Goal: Information Seeking & Learning: Learn about a topic

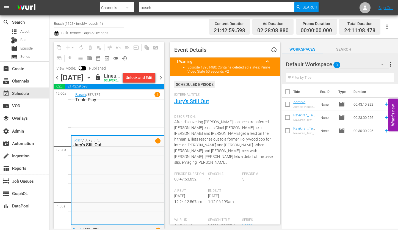
scroll to position [286, 0]
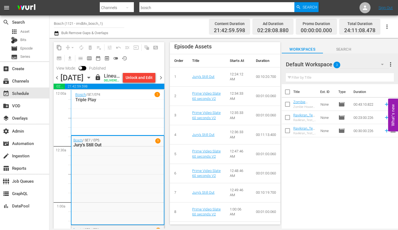
click at [129, 7] on icon "button" at bounding box center [127, 7] width 7 height 7
click at [118, 58] on div "Assets" at bounding box center [117, 58] width 22 height 9
click at [150, 8] on input "text" at bounding box center [216, 7] width 155 height 13
paste input "194221823"
type input "194221823"
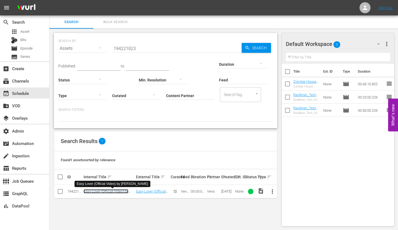
click at [108, 190] on link "Easy Lover (Official Video) by [PERSON_NAME]" at bounding box center [106, 193] width 45 height 8
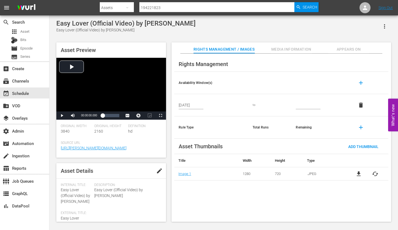
click at [347, 52] on span "Appears On" at bounding box center [348, 49] width 41 height 7
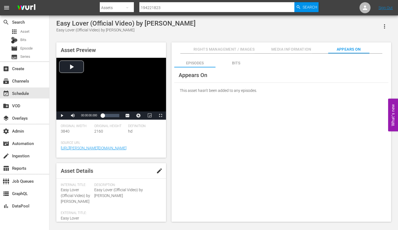
click at [237, 60] on div "Bits" at bounding box center [236, 62] width 41 height 13
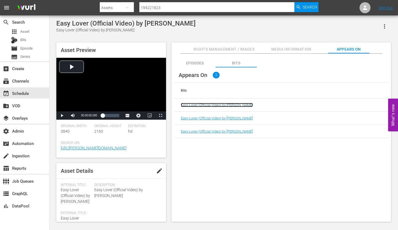
click at [232, 105] on link "Easy Lover (Official Video) by [PERSON_NAME]" at bounding box center [217, 105] width 72 height 4
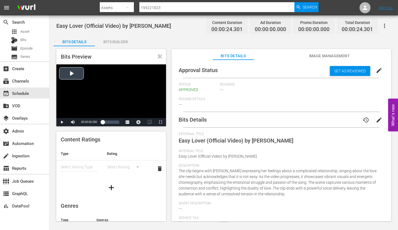
click at [75, 71] on div "Video Player" at bounding box center [111, 91] width 110 height 54
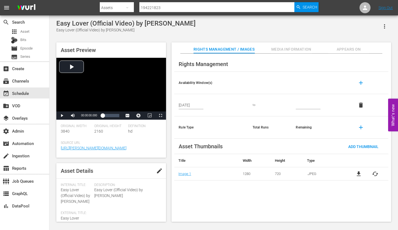
click at [351, 51] on span "Appears On" at bounding box center [348, 49] width 41 height 7
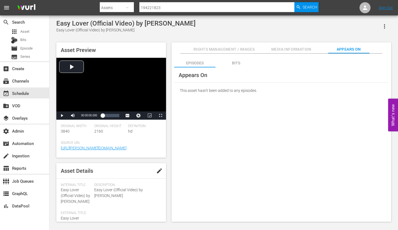
click at [235, 60] on div "Bits" at bounding box center [236, 62] width 41 height 13
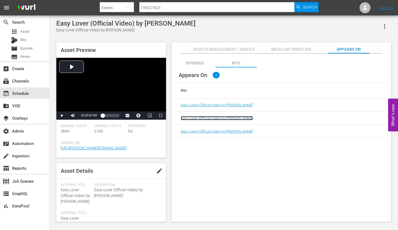
click at [222, 120] on link "Easy Lover (Official Video) by [PERSON_NAME]" at bounding box center [217, 118] width 72 height 4
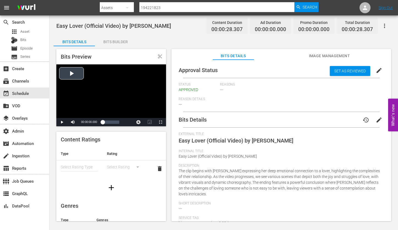
click at [73, 76] on div "Video Player" at bounding box center [111, 91] width 110 height 54
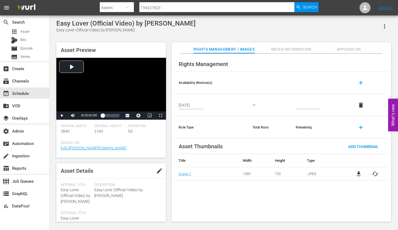
click at [348, 49] on span "Appears On" at bounding box center [348, 49] width 41 height 7
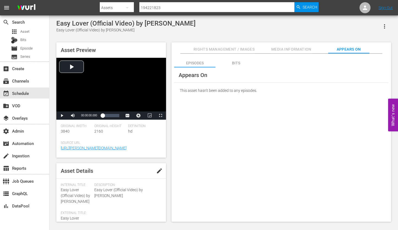
click at [238, 63] on div "Bits" at bounding box center [236, 62] width 41 height 13
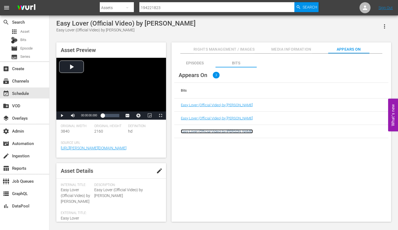
click at [223, 131] on link "Easy Lover (Official Video) by [PERSON_NAME]" at bounding box center [217, 131] width 72 height 4
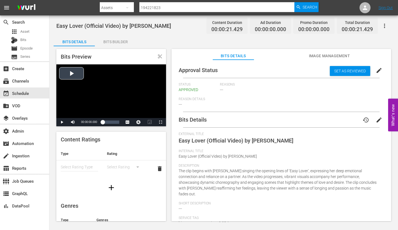
click at [73, 74] on div "Video Player" at bounding box center [111, 91] width 110 height 54
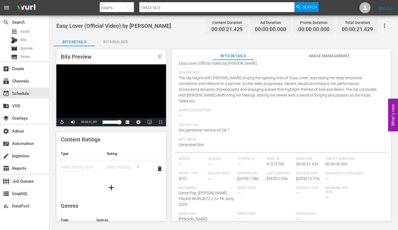
scroll to position [100, 0]
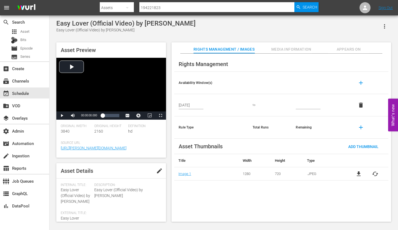
click at [152, 10] on input "194221823" at bounding box center [216, 7] width 155 height 13
paste input "19898"
type input "194219898"
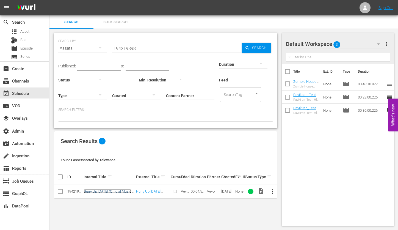
click at [108, 190] on link "Hurry Up [DATE] (Official Music Video) by [PERSON_NAME]" at bounding box center [108, 193] width 48 height 8
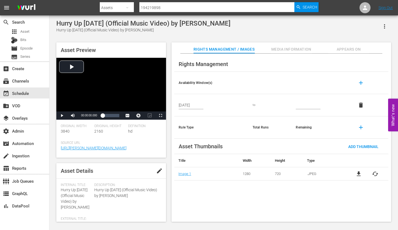
click at [345, 49] on span "Appears On" at bounding box center [348, 49] width 41 height 7
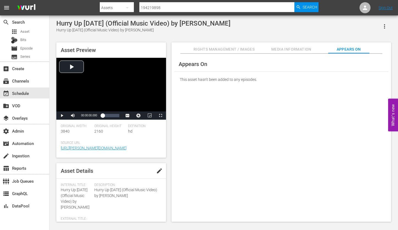
click at [298, 46] on span "Media Information" at bounding box center [291, 49] width 41 height 7
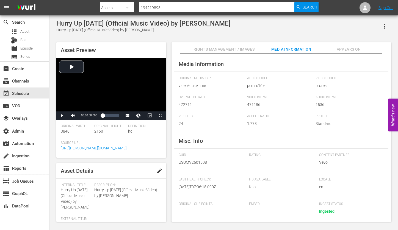
click at [227, 49] on span "Rights Management / Images" at bounding box center [224, 49] width 61 height 7
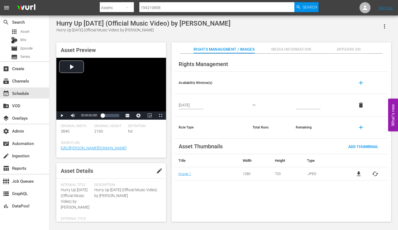
click at [355, 46] on span "Appears On" at bounding box center [348, 49] width 41 height 7
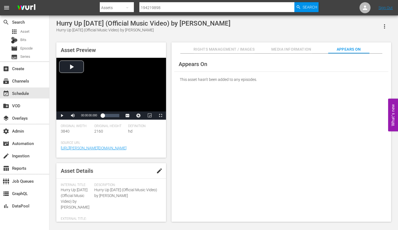
click at [293, 45] on button "Media Information" at bounding box center [291, 47] width 41 height 11
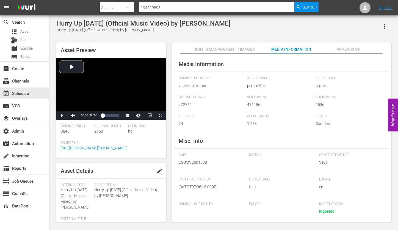
click at [221, 48] on span "Rights Management / Images" at bounding box center [224, 49] width 61 height 7
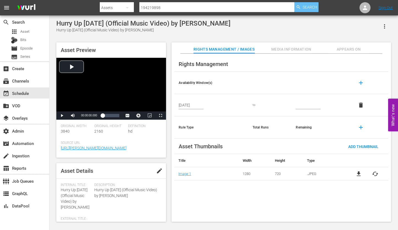
click at [313, 8] on span "Search" at bounding box center [310, 7] width 15 height 10
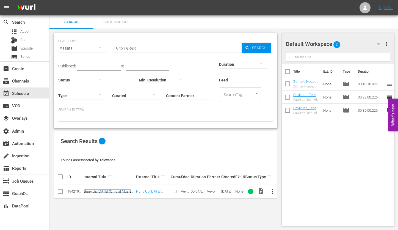
click at [103, 191] on link "Hurry Up [DATE] (Official Music Video) by [PERSON_NAME]" at bounding box center [108, 193] width 48 height 8
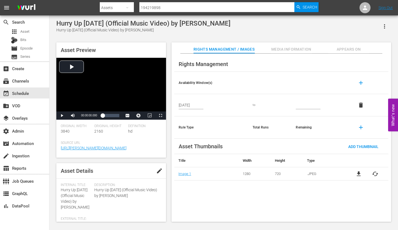
click at [357, 51] on span "Appears On" at bounding box center [348, 49] width 41 height 7
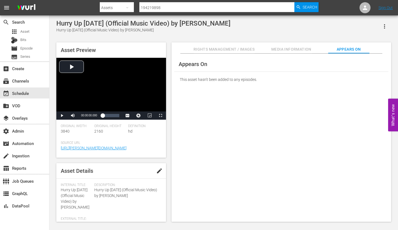
click at [289, 53] on span "Media Information" at bounding box center [291, 49] width 41 height 7
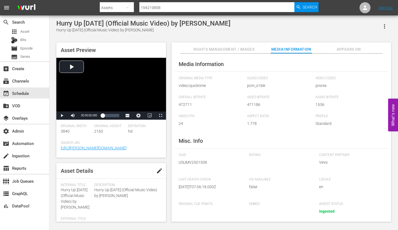
click at [232, 50] on span "Rights Management / Images" at bounding box center [224, 49] width 61 height 7
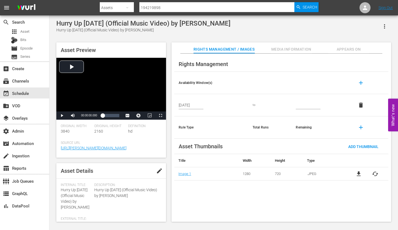
click at [154, 6] on input "194219898" at bounding box center [216, 7] width 155 height 13
paste input "22281"
type input "194222281"
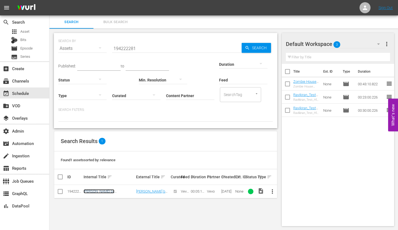
click at [111, 190] on link "[PERSON_NAME] by [PERSON_NAME] & [PERSON_NAME]" at bounding box center [99, 195] width 31 height 12
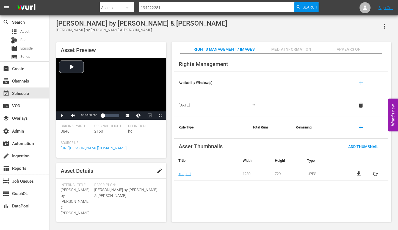
click at [347, 51] on span "Appears On" at bounding box center [348, 49] width 41 height 7
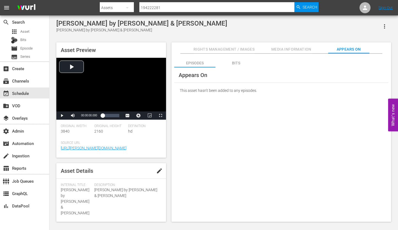
click at [233, 62] on div "Bits" at bounding box center [236, 62] width 41 height 13
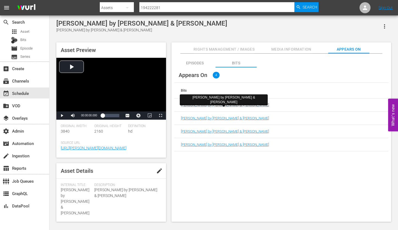
click at [209, 104] on link "[PERSON_NAME] by [PERSON_NAME] & [PERSON_NAME]" at bounding box center [225, 105] width 88 height 4
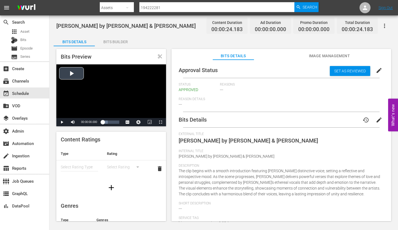
click at [75, 79] on div "Video Player" at bounding box center [111, 91] width 110 height 54
